Goal: Browse casually

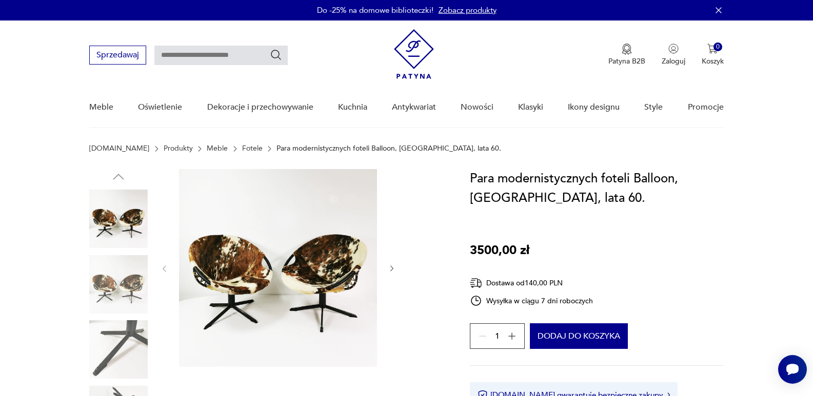
click at [132, 205] on img at bounding box center [118, 219] width 58 height 58
click at [393, 270] on icon "button" at bounding box center [392, 269] width 9 height 9
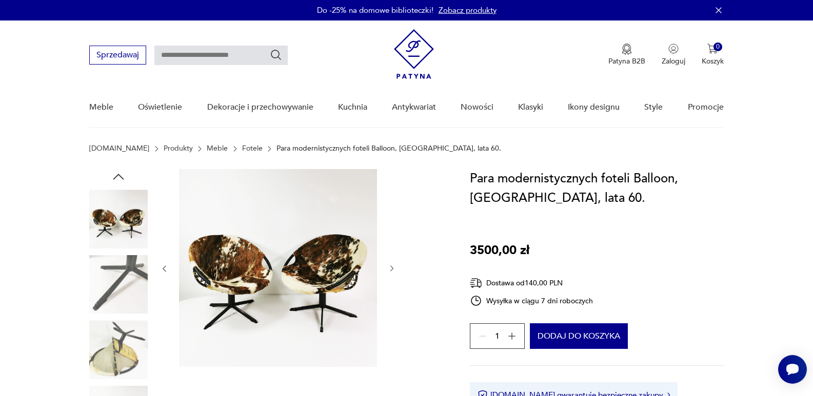
click at [393, 270] on icon "button" at bounding box center [392, 269] width 9 height 9
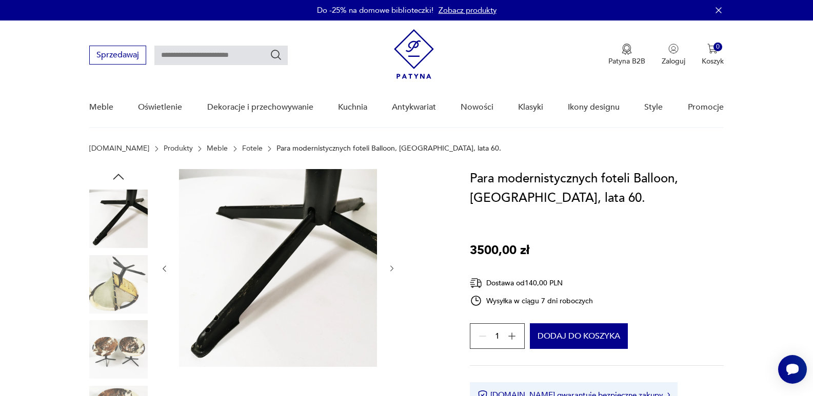
click at [393, 270] on icon "button" at bounding box center [392, 269] width 9 height 9
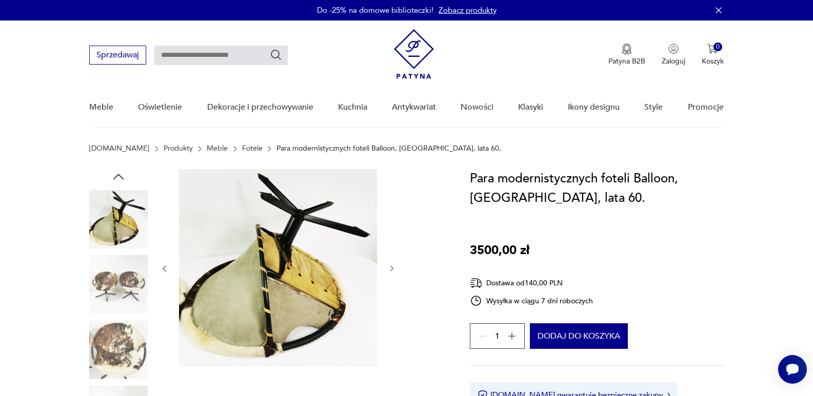
click at [393, 270] on icon "button" at bounding box center [392, 269] width 9 height 9
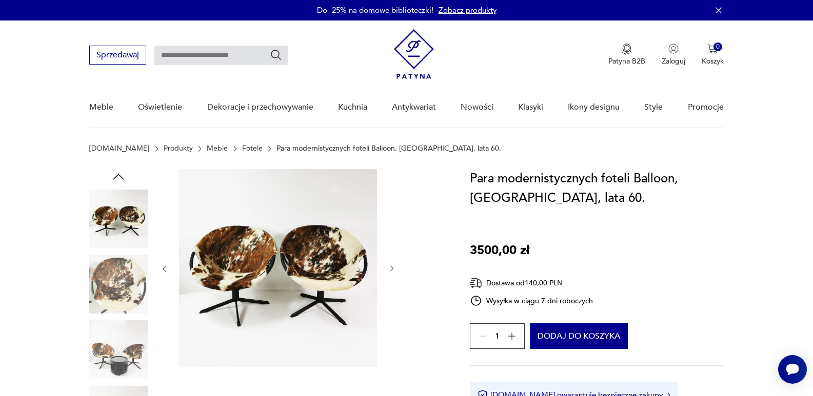
click at [393, 270] on icon "button" at bounding box center [392, 269] width 9 height 9
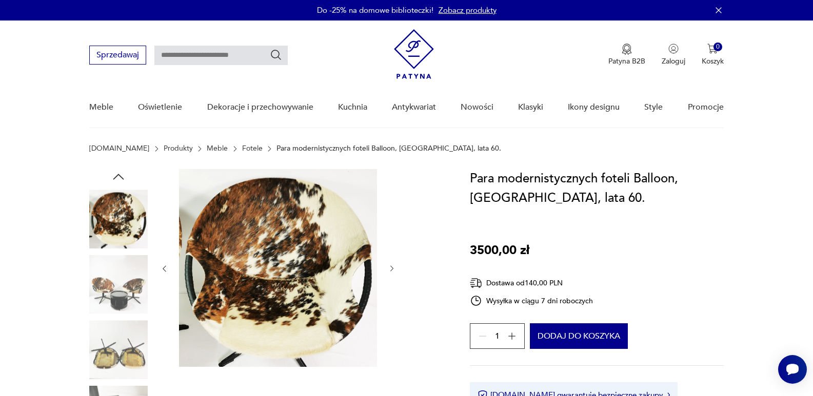
click at [393, 270] on icon "button" at bounding box center [392, 269] width 9 height 9
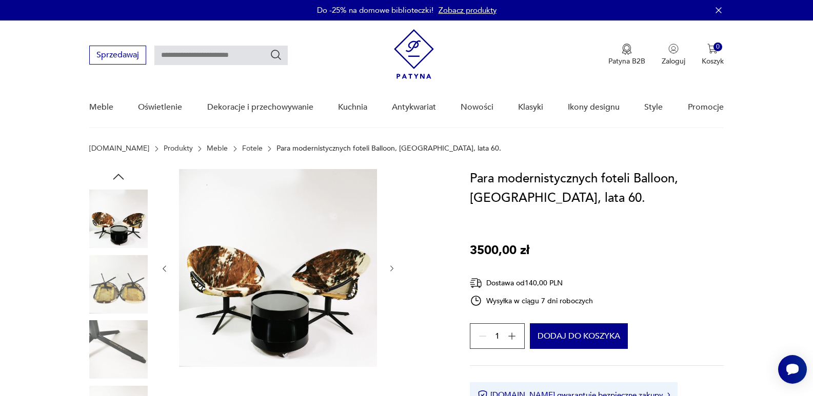
click at [393, 270] on icon "button" at bounding box center [392, 269] width 9 height 9
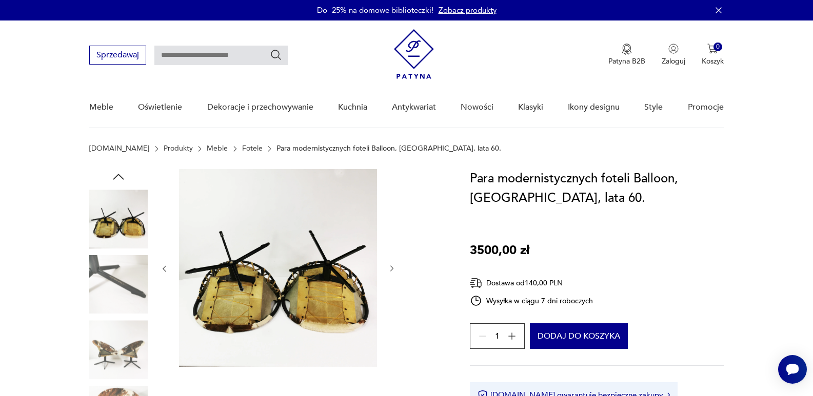
click at [393, 270] on icon "button" at bounding box center [392, 269] width 9 height 9
